Goal: Transaction & Acquisition: Register for event/course

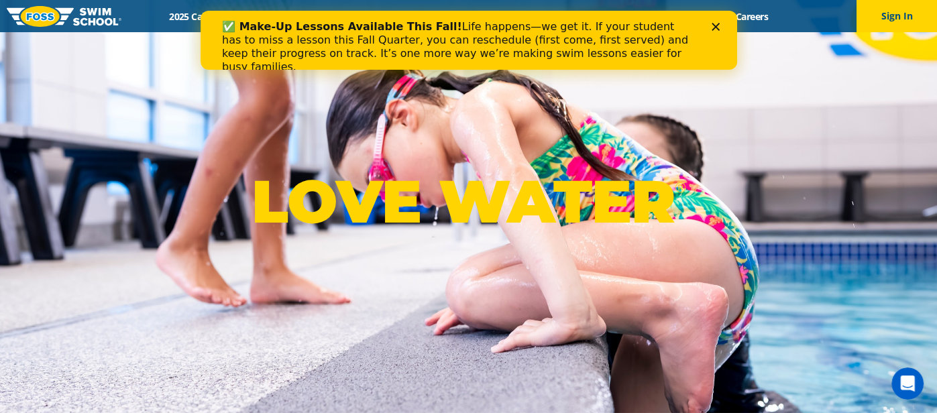
click at [714, 28] on icon "Close" at bounding box center [715, 27] width 8 height 8
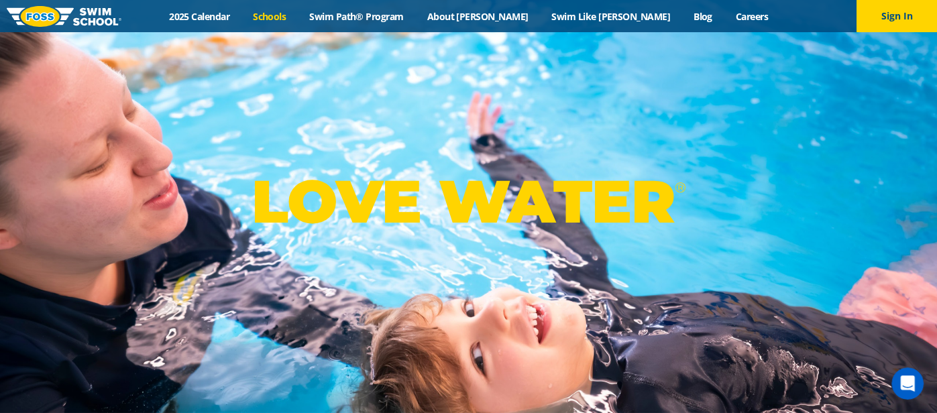
click at [298, 17] on link "Schools" at bounding box center [269, 16] width 56 height 13
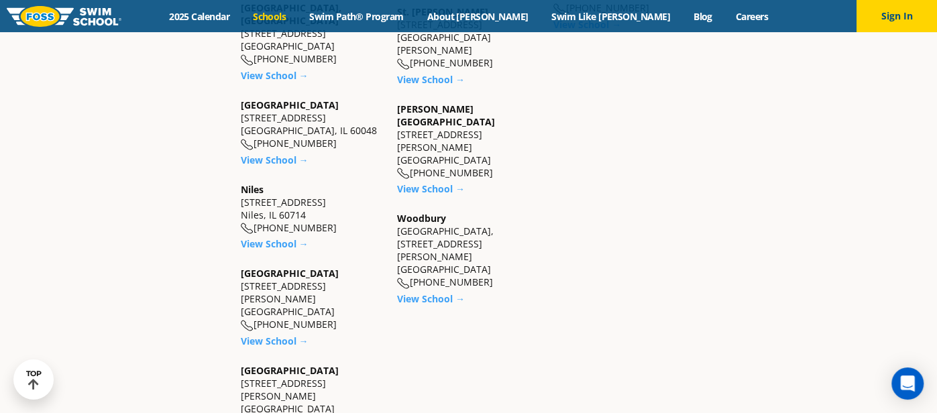
scroll to position [1253, 0]
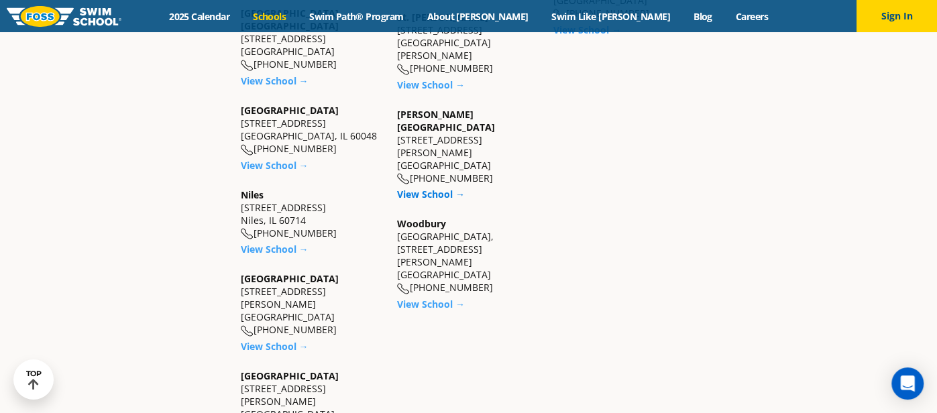
click at [447, 188] on link "View School →" at bounding box center [431, 194] width 68 height 13
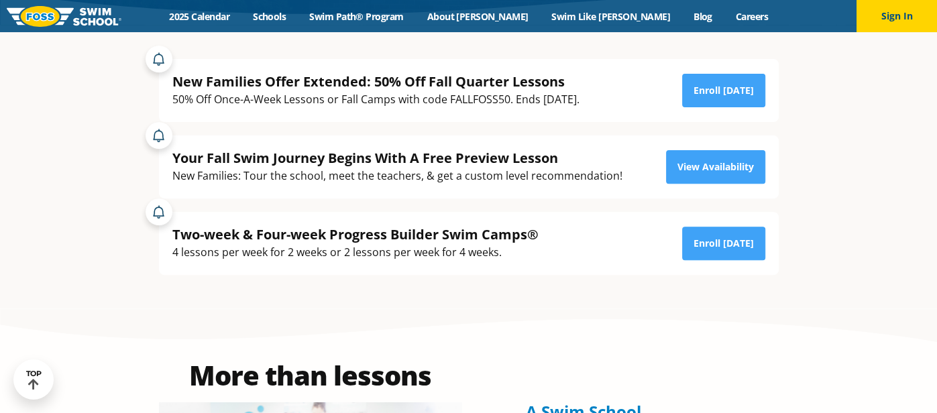
scroll to position [259, 0]
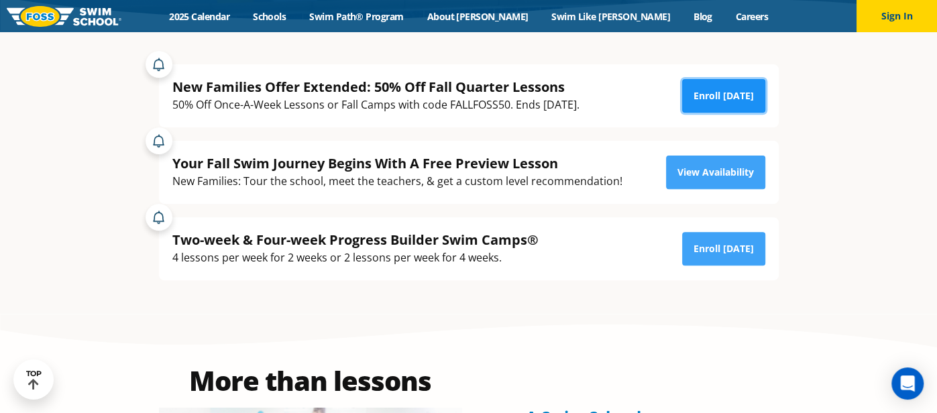
click at [722, 104] on link "Enroll [DATE]" at bounding box center [723, 96] width 83 height 34
